Goal: Information Seeking & Learning: Learn about a topic

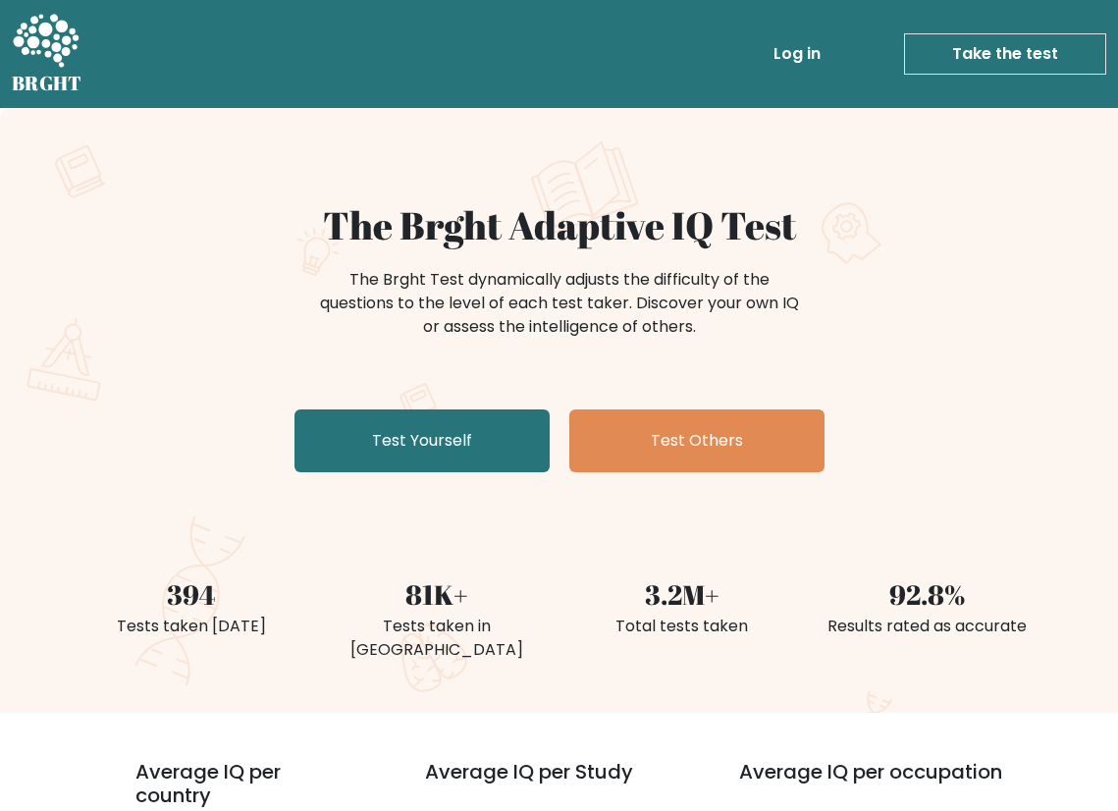
click at [1032, 216] on h1 "The Brght Adaptive IQ Test" at bounding box center [559, 225] width 958 height 46
